Goal: Information Seeking & Learning: Learn about a topic

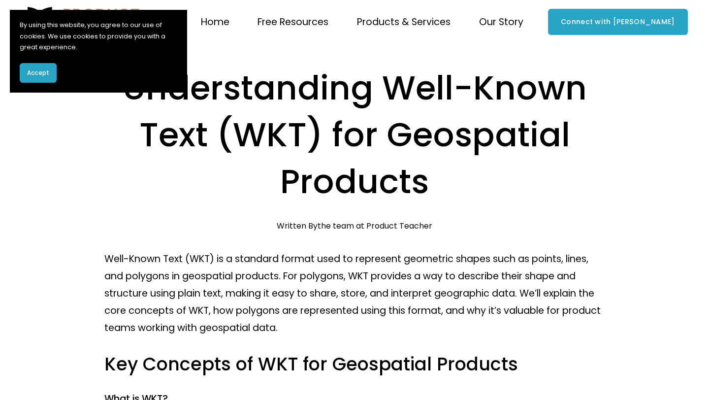
scroll to position [323, 0]
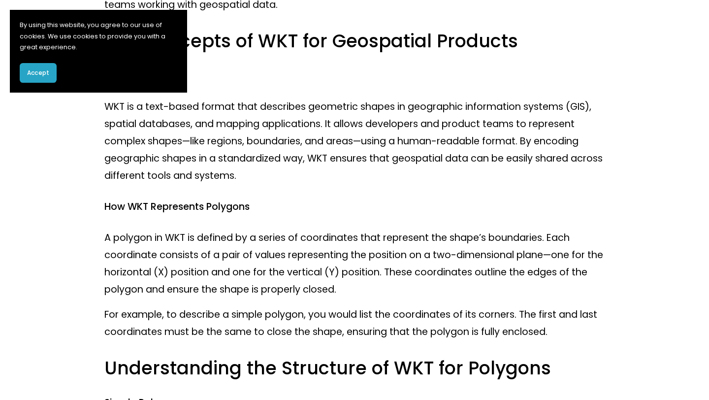
click at [39, 69] on span "Accept" at bounding box center [38, 72] width 22 height 9
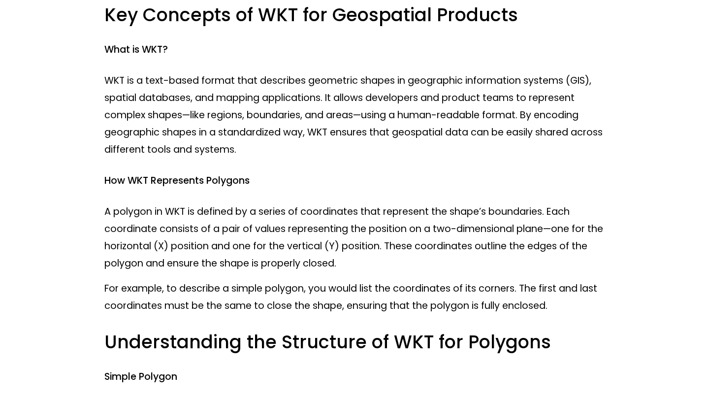
scroll to position [354, 0]
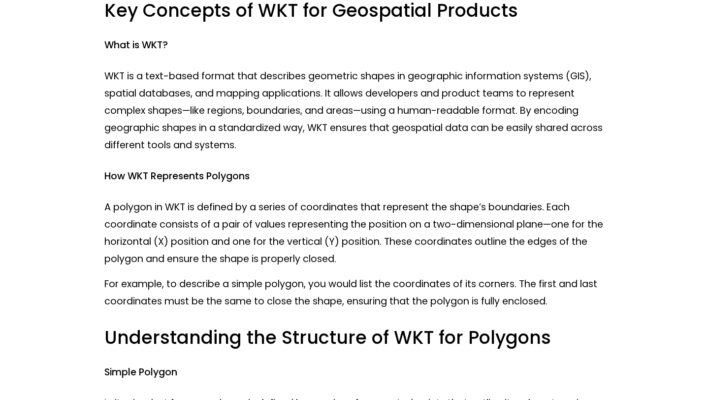
drag, startPoint x: 92, startPoint y: 140, endPoint x: 368, endPoint y: 168, distance: 277.2
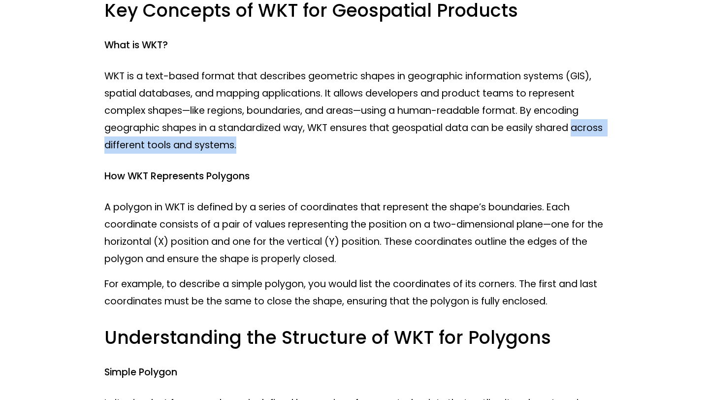
drag, startPoint x: 95, startPoint y: 147, endPoint x: 354, endPoint y: 153, distance: 259.6
click at [354, 153] on p "WKT is a text-based format that describes geometric shapes in geographic inform…" at bounding box center [354, 110] width 500 height 86
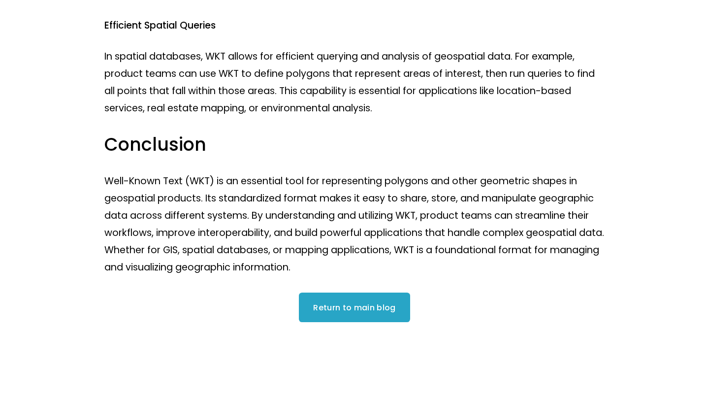
scroll to position [1796, 0]
